Goal: Task Accomplishment & Management: Use online tool/utility

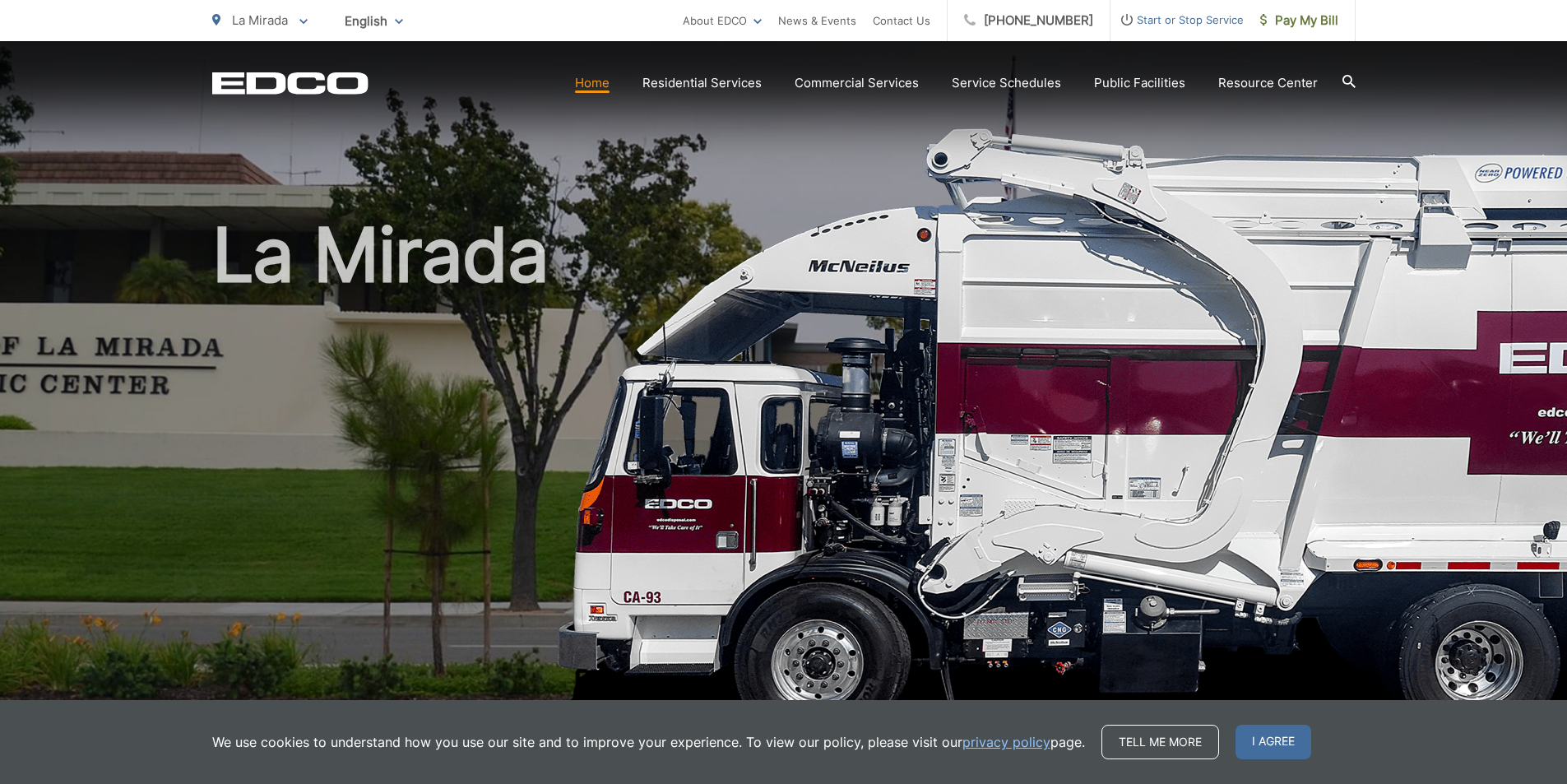
click at [327, 389] on h1 "La Mirada" at bounding box center [784, 474] width 1143 height 521
click at [922, 352] on h1 "La Mirada" at bounding box center [784, 474] width 1143 height 521
click at [1311, 24] on span "Pay My Bill" at bounding box center [1299, 20] width 78 height 20
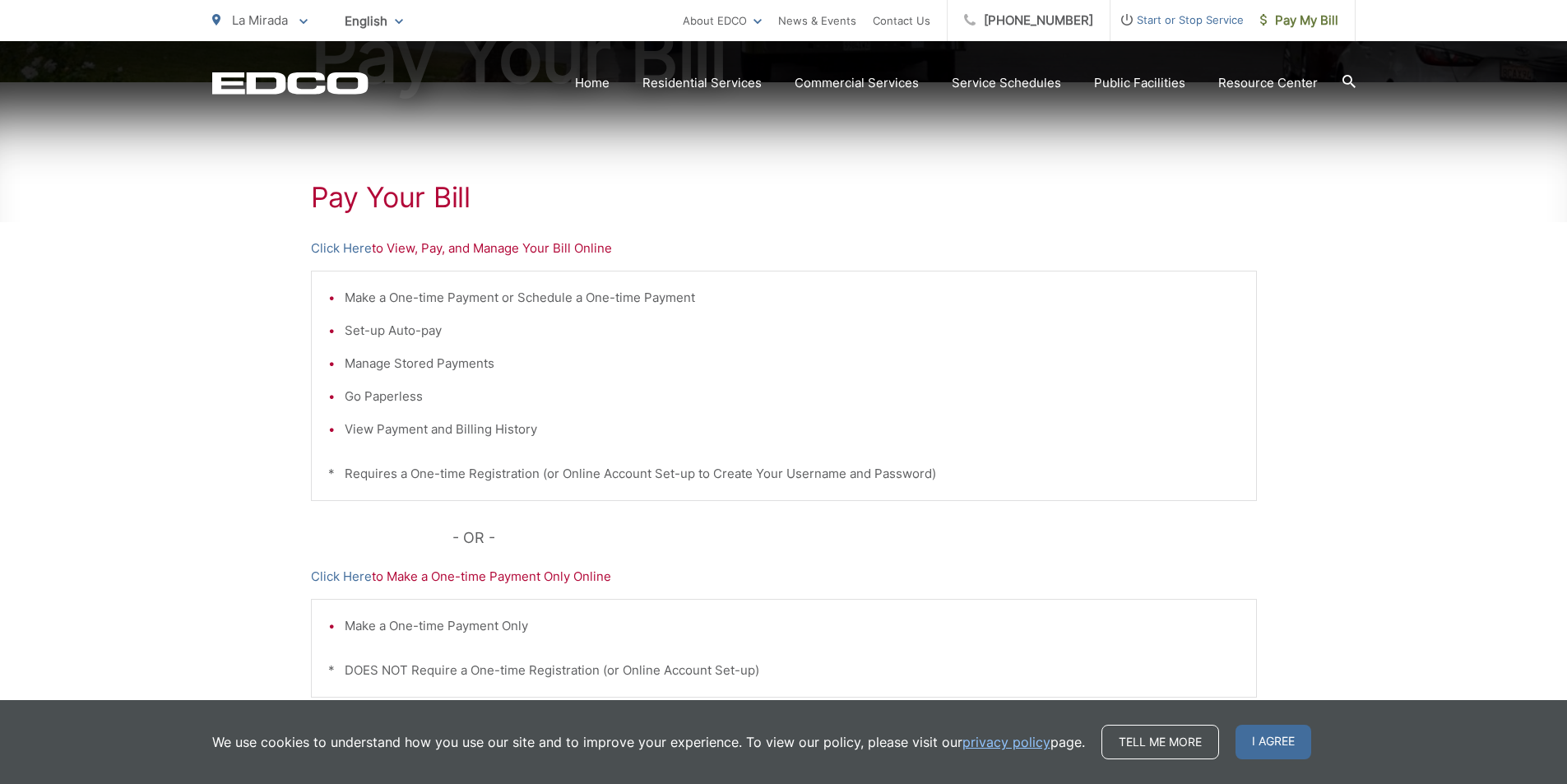
scroll to position [386, 0]
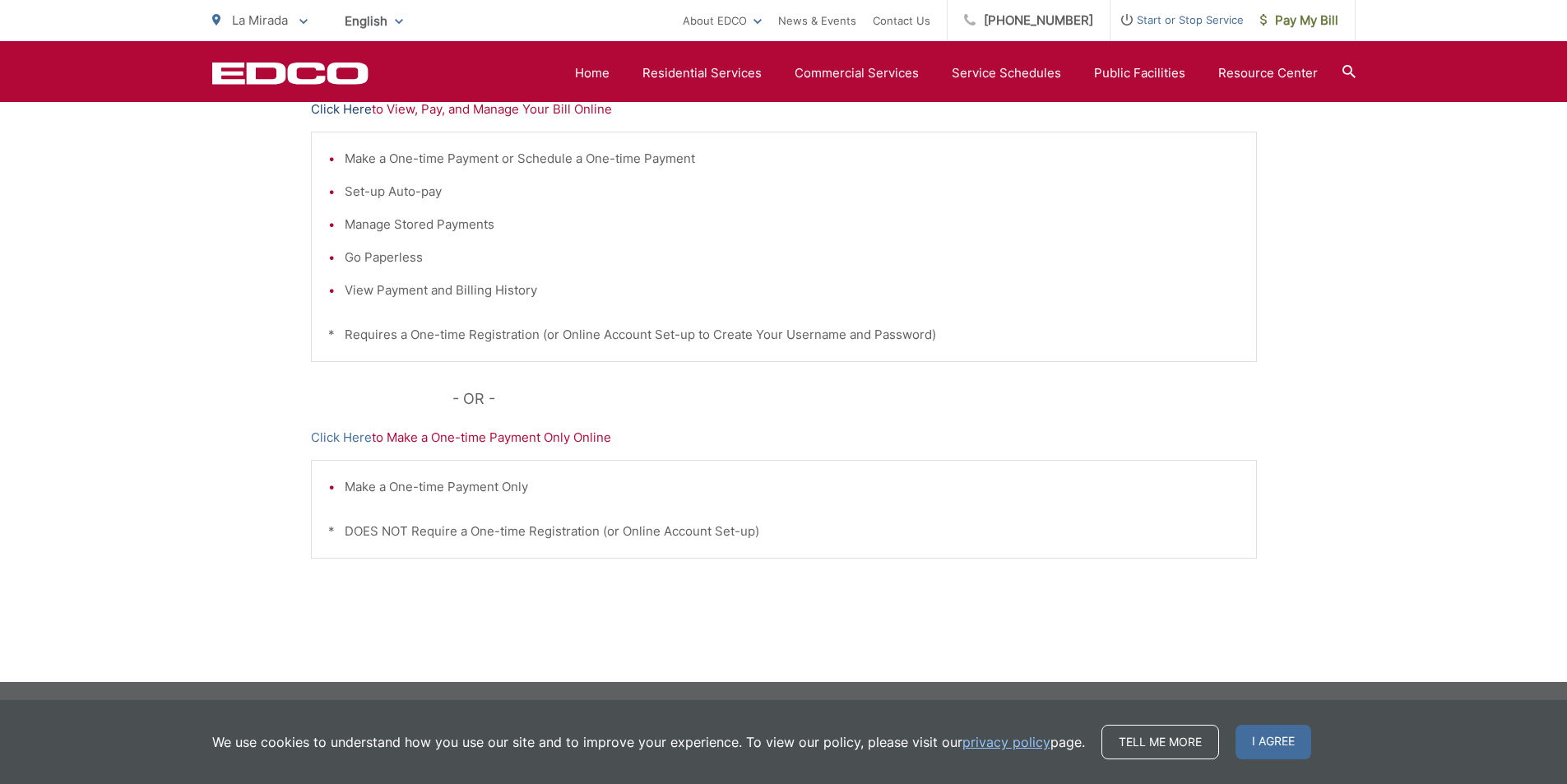
click at [324, 112] on link "Click Here" at bounding box center [341, 109] width 61 height 20
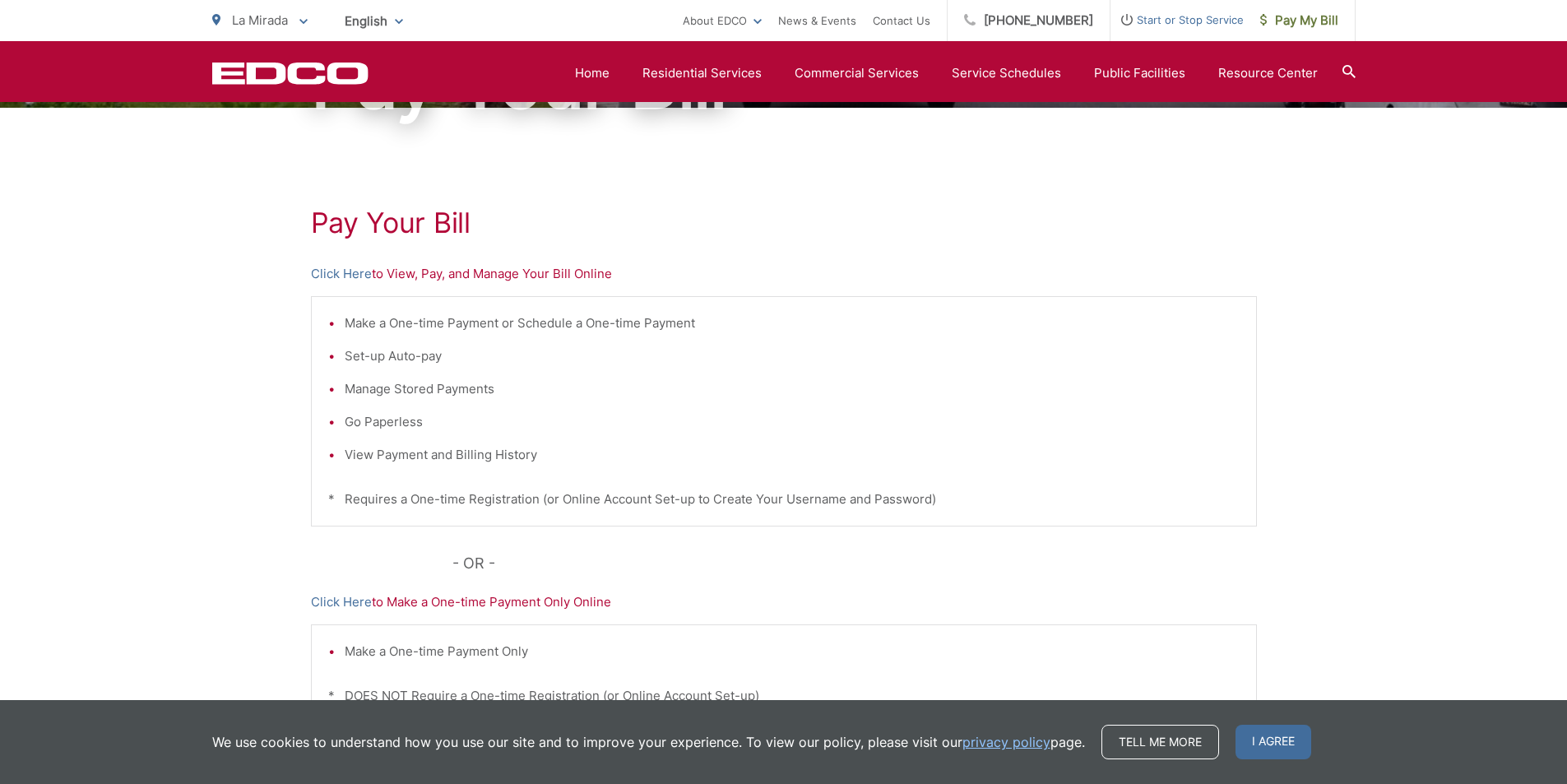
scroll to position [57, 0]
